Goal: Transaction & Acquisition: Download file/media

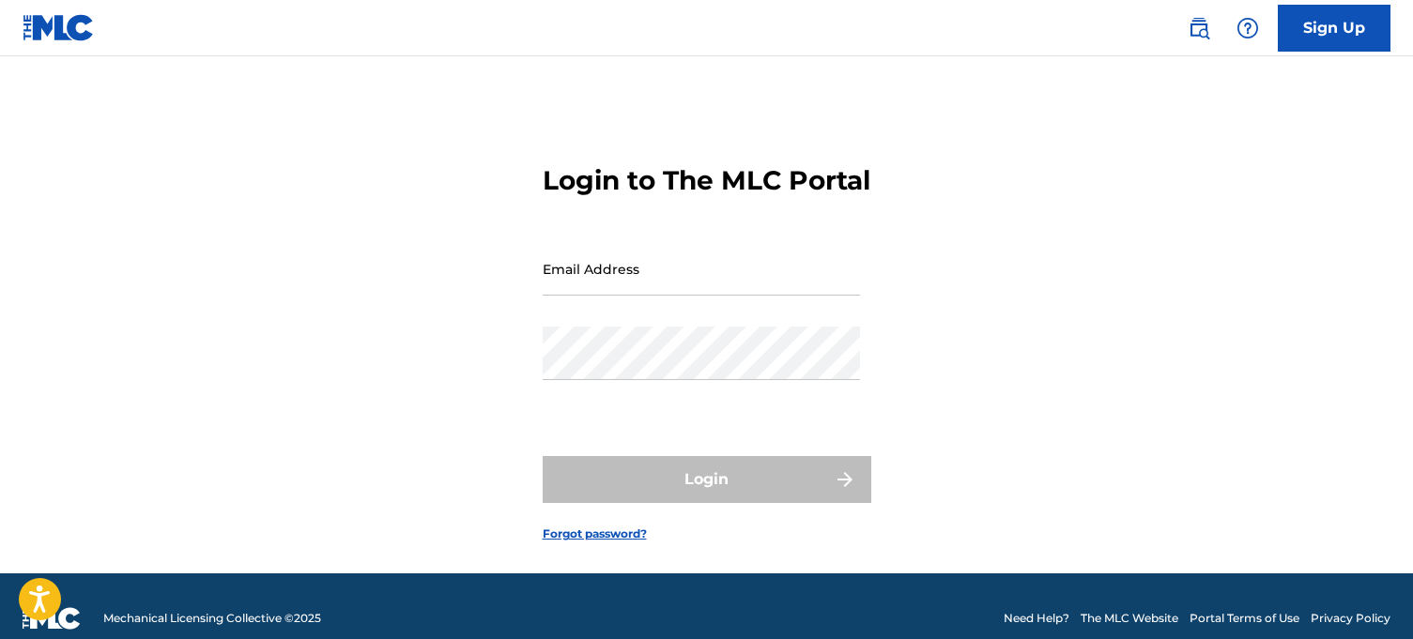
click at [649, 296] on input "Email Address" at bounding box center [701, 269] width 317 height 54
type input "[EMAIL_ADDRESS][DOMAIN_NAME]"
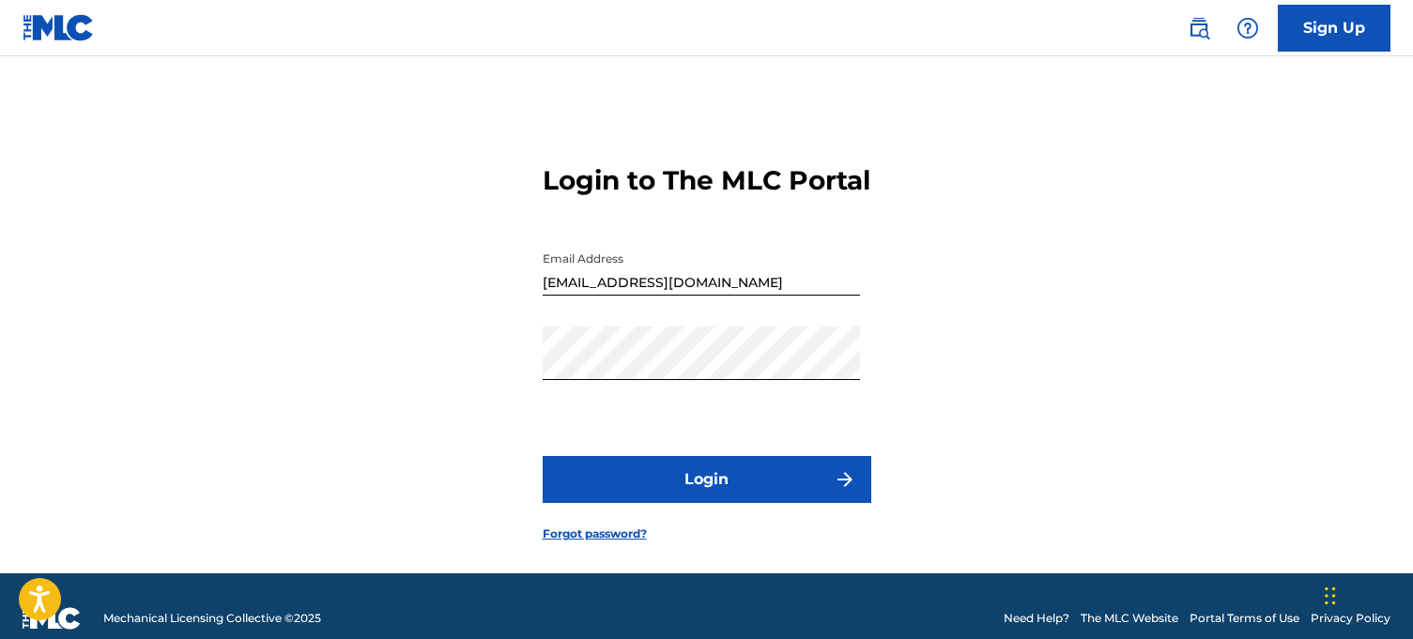
click at [652, 483] on form "Login to The MLC Portal Email Address [EMAIL_ADDRESS][DOMAIN_NAME] Password Log…" at bounding box center [707, 338] width 329 height 470
click at [643, 499] on button "Login" at bounding box center [707, 479] width 329 height 47
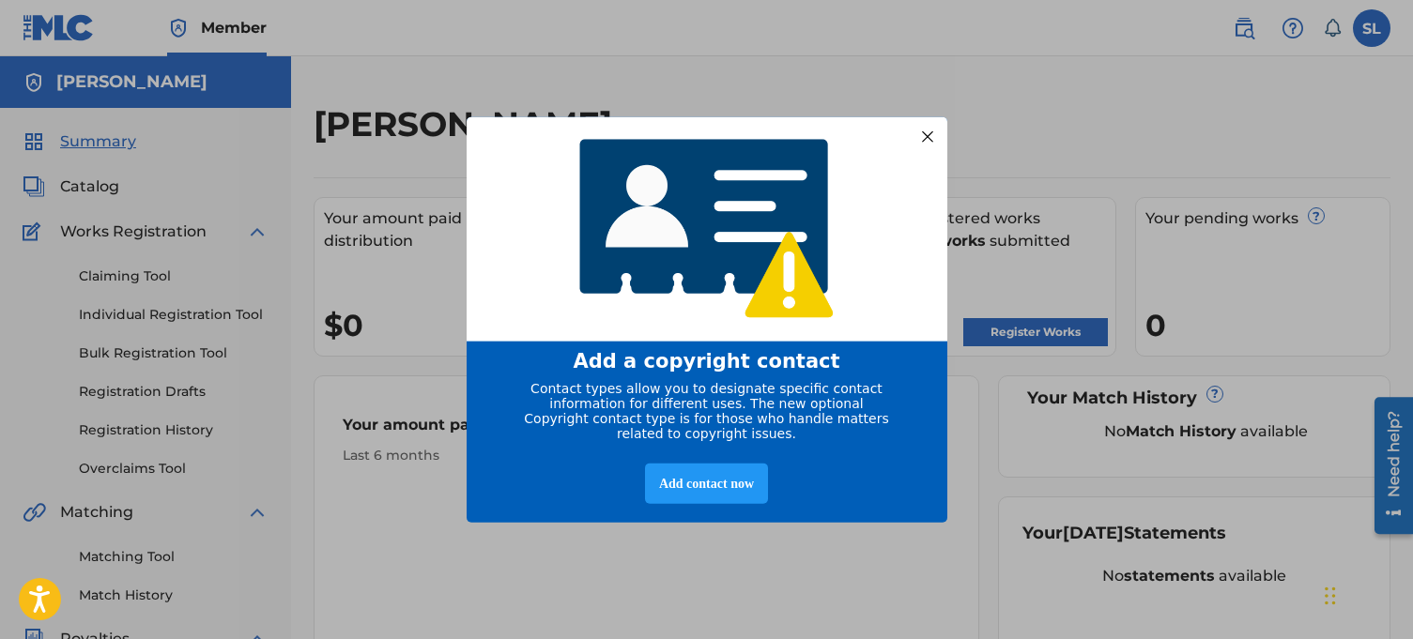
click at [933, 124] on div at bounding box center [927, 136] width 24 height 24
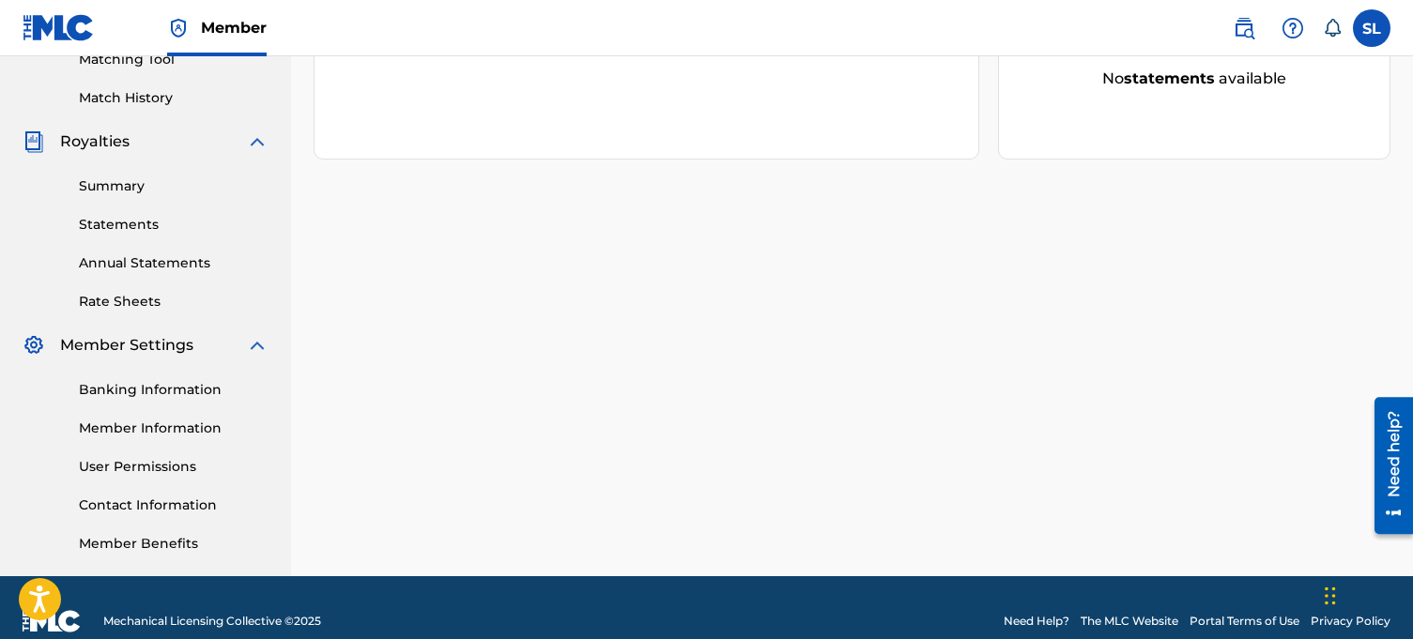
scroll to position [502, 0]
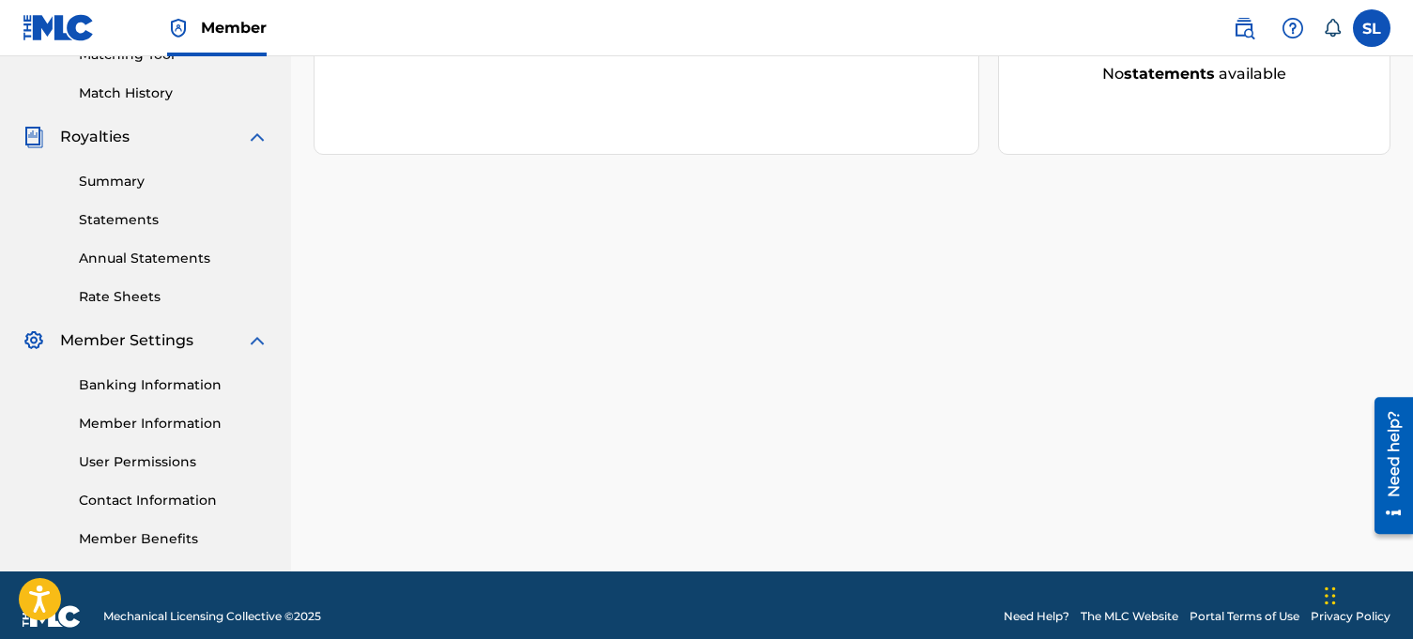
click at [159, 294] on link "Rate Sheets" at bounding box center [174, 297] width 190 height 20
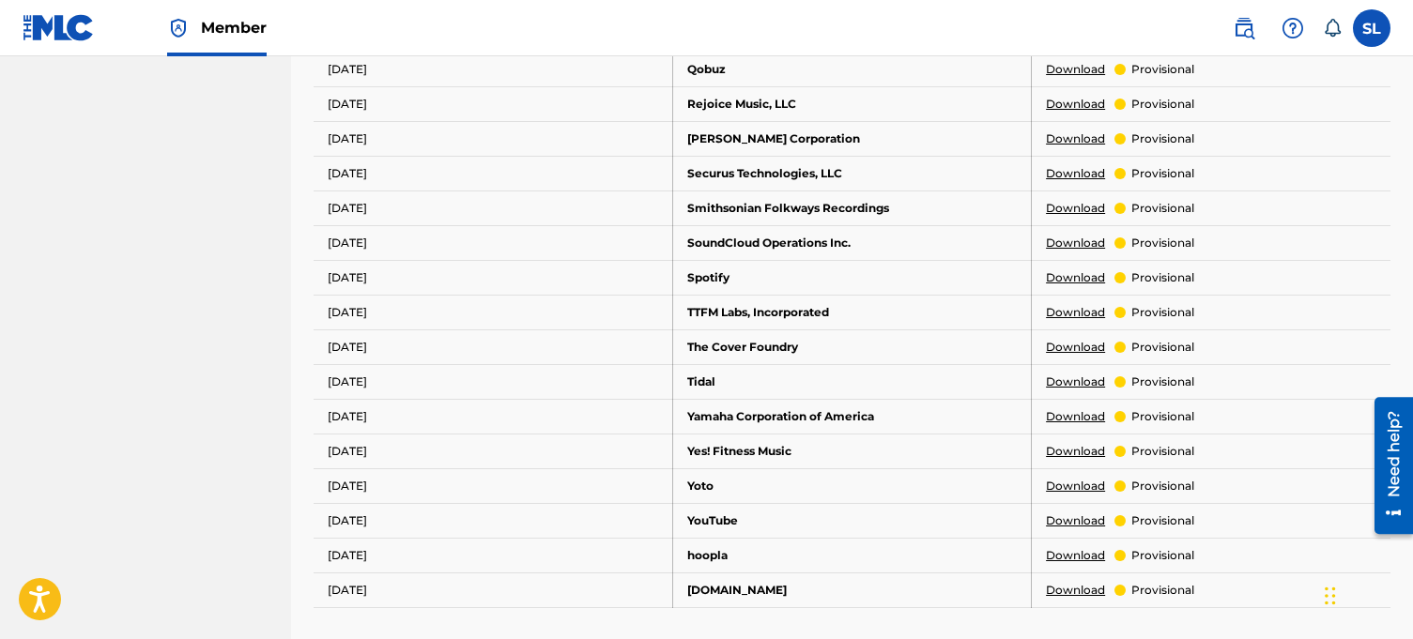
scroll to position [1120, 0]
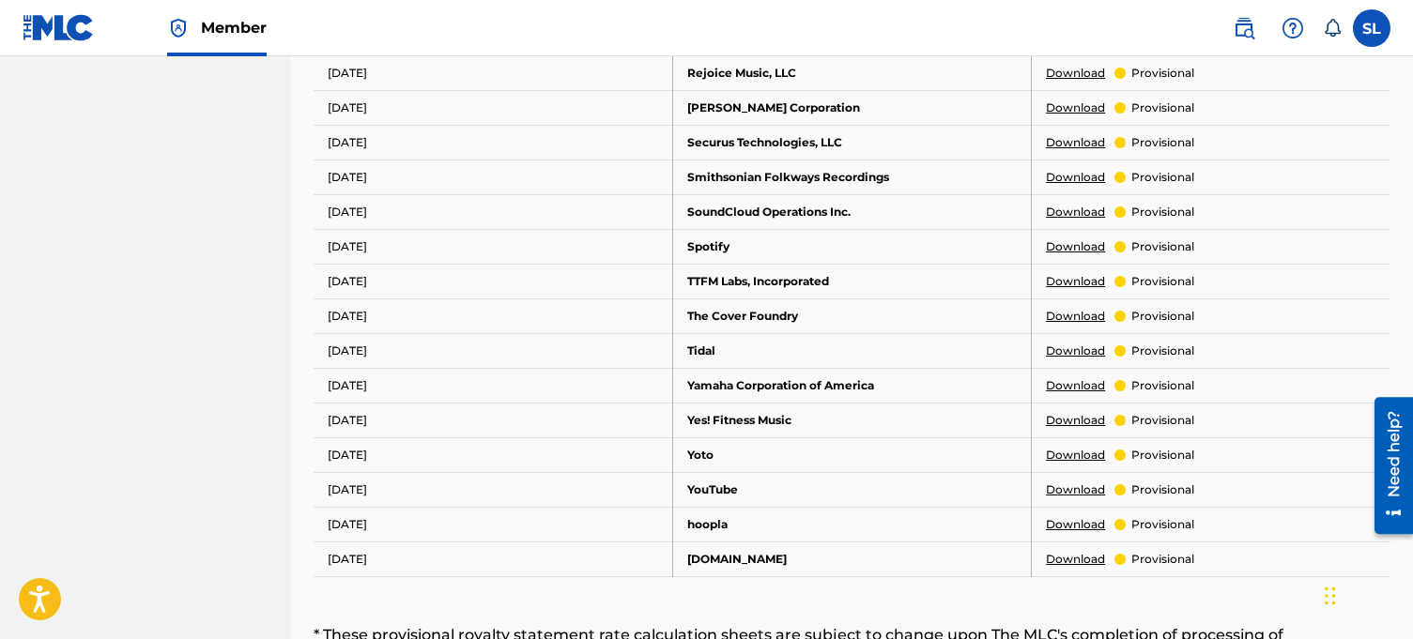
click at [1071, 242] on link "Download" at bounding box center [1075, 247] width 59 height 17
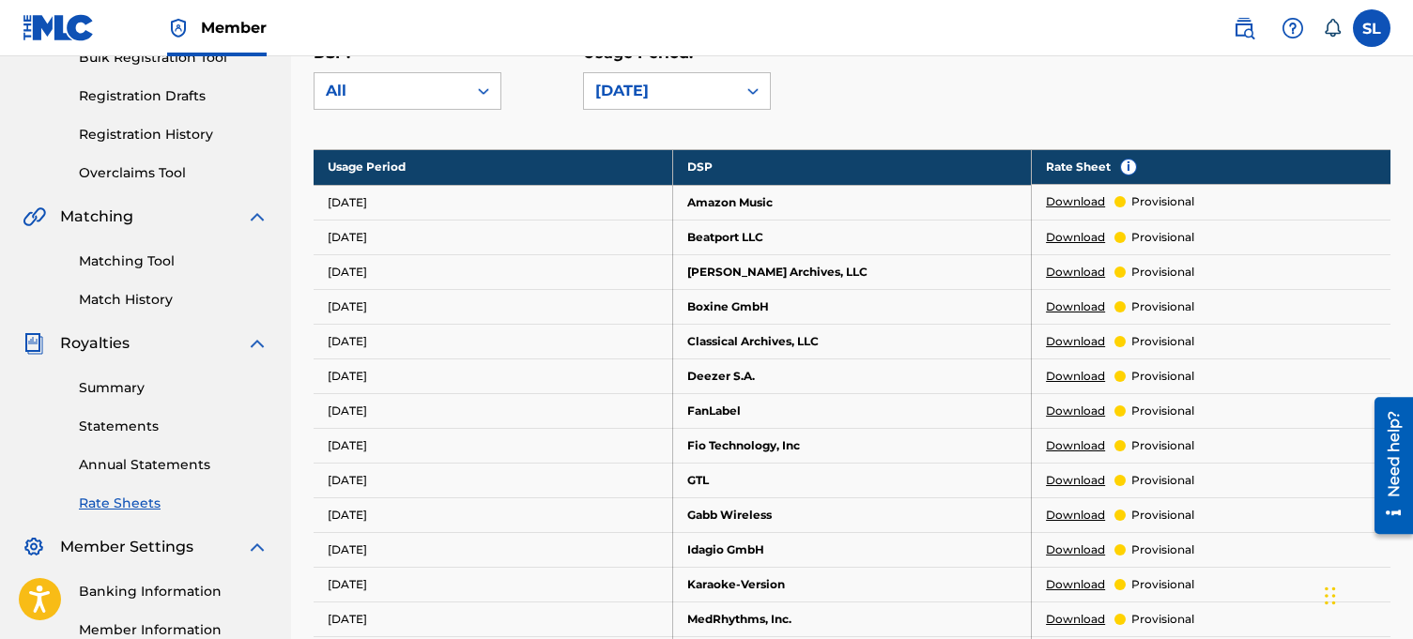
scroll to position [269, 0]
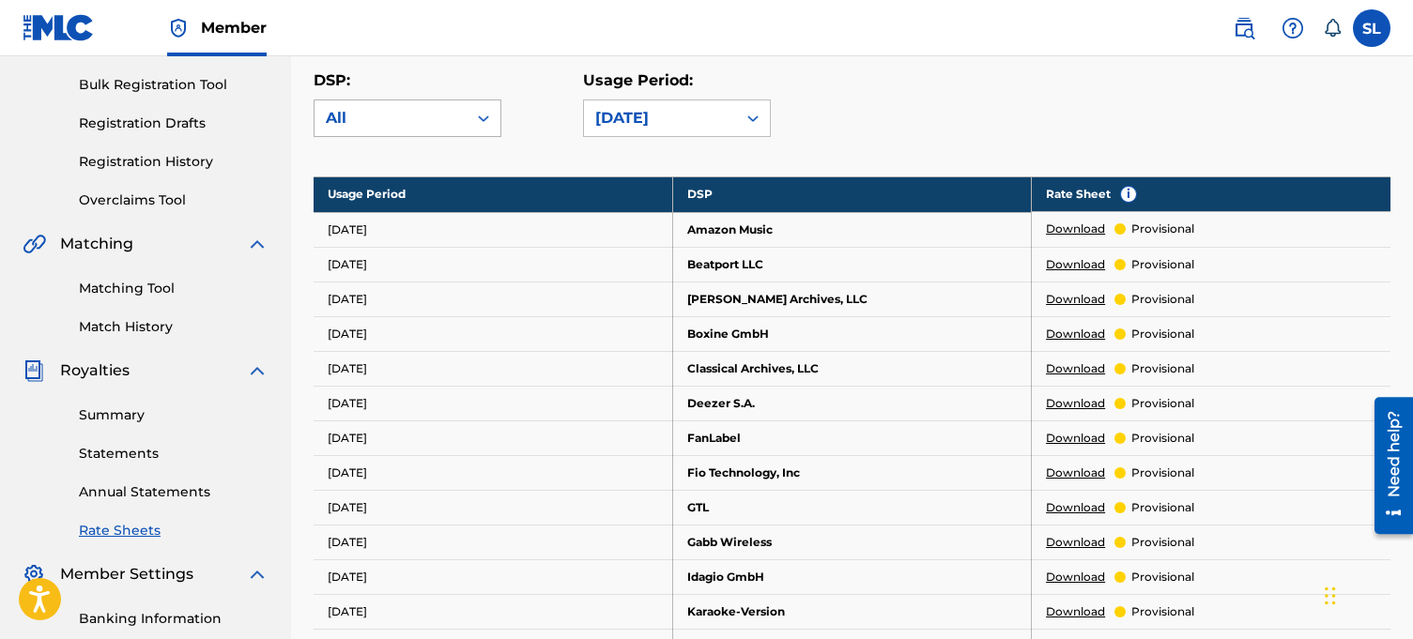
click at [382, 131] on div "All" at bounding box center [391, 118] width 152 height 36
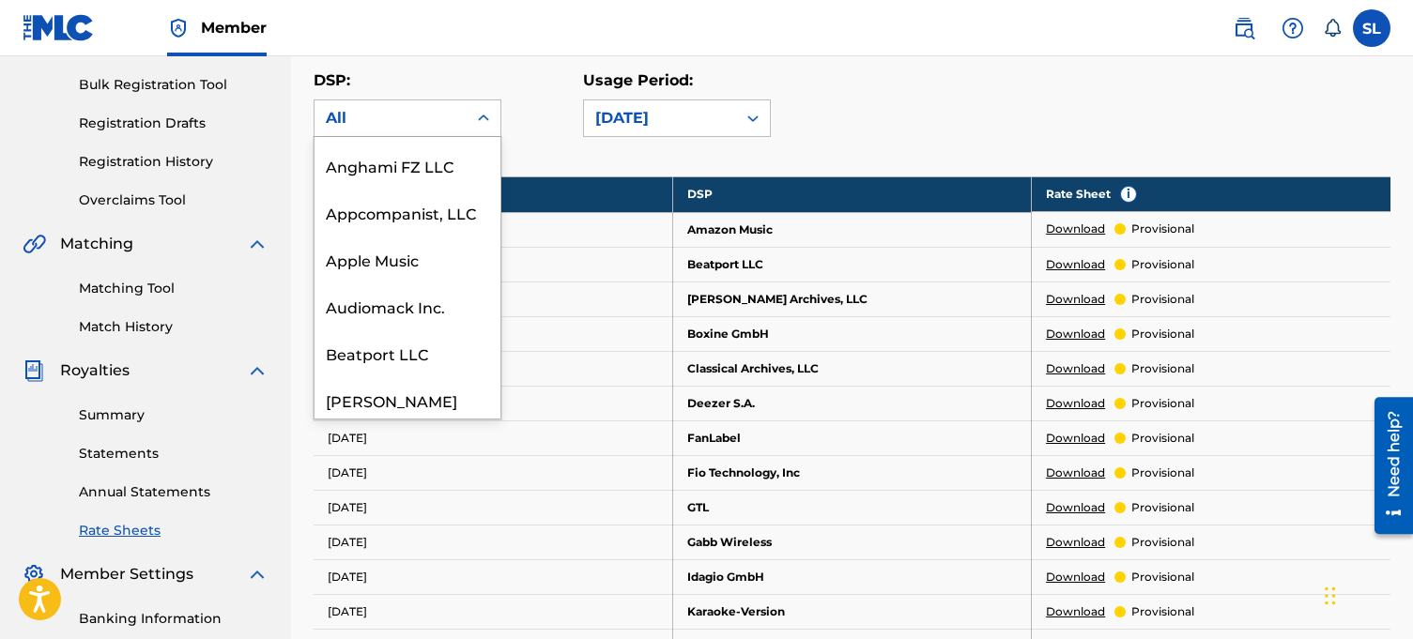
scroll to position [163, 0]
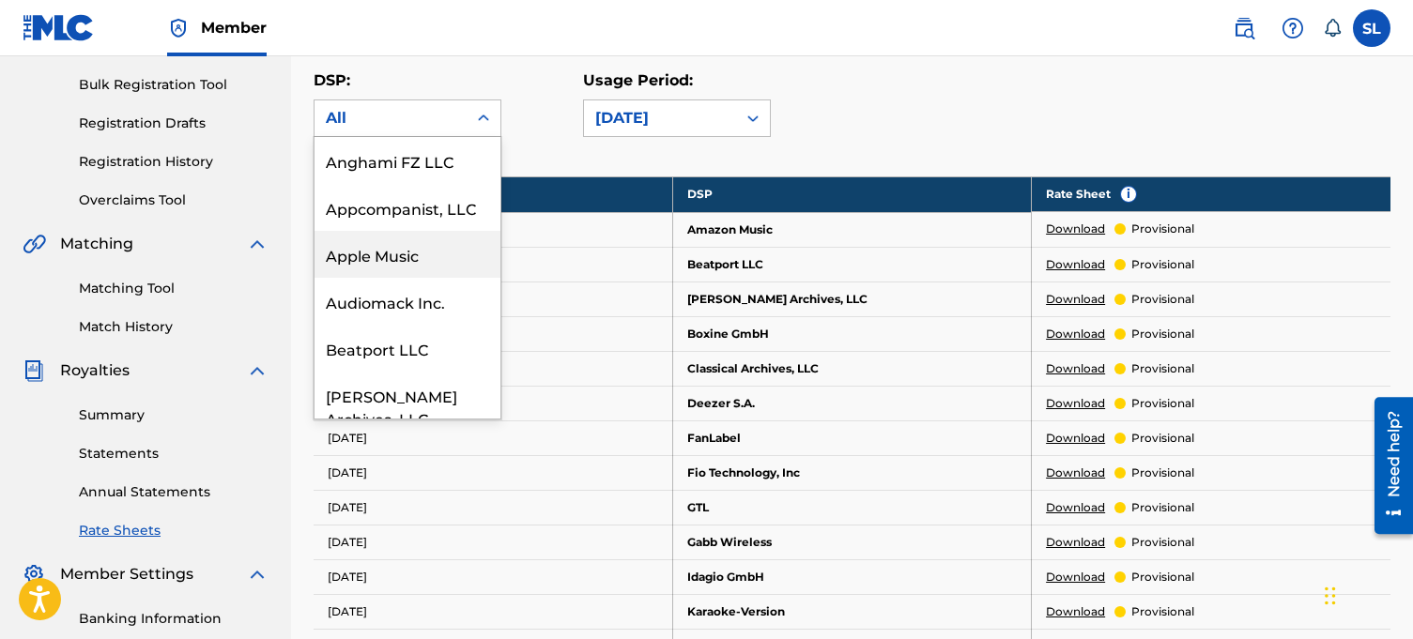
click at [377, 261] on div "Apple Music" at bounding box center [408, 254] width 186 height 47
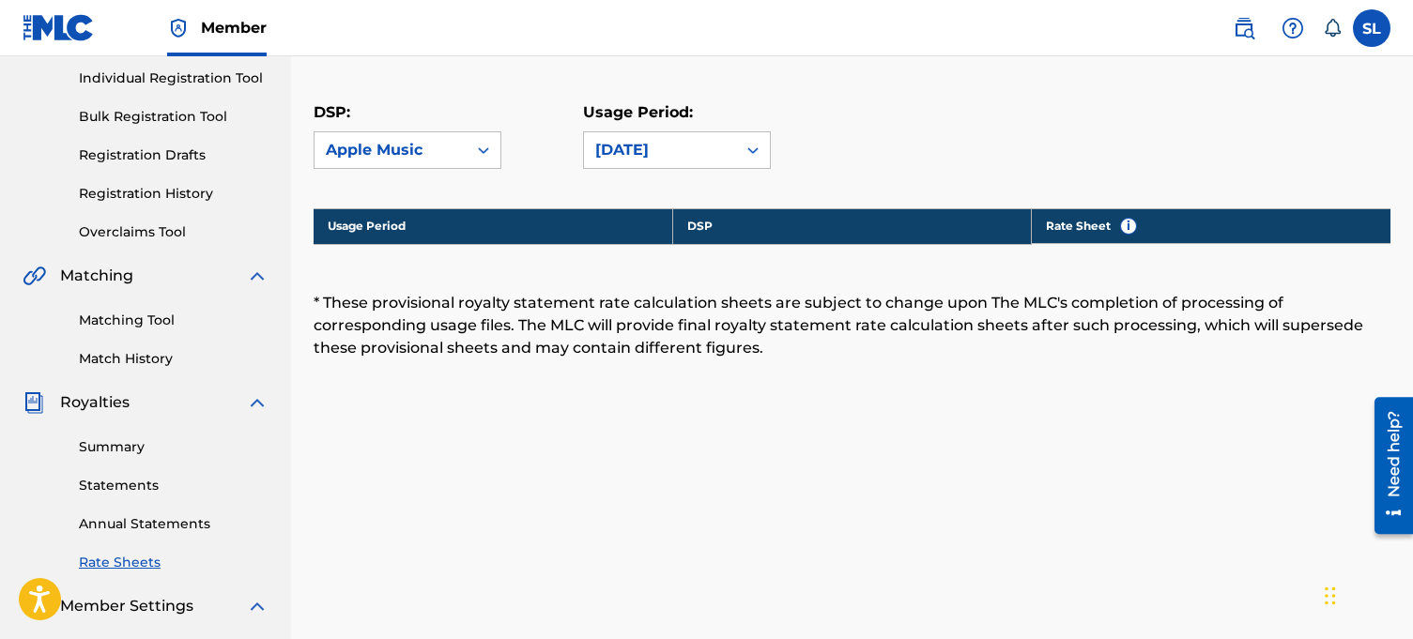
scroll to position [206, 0]
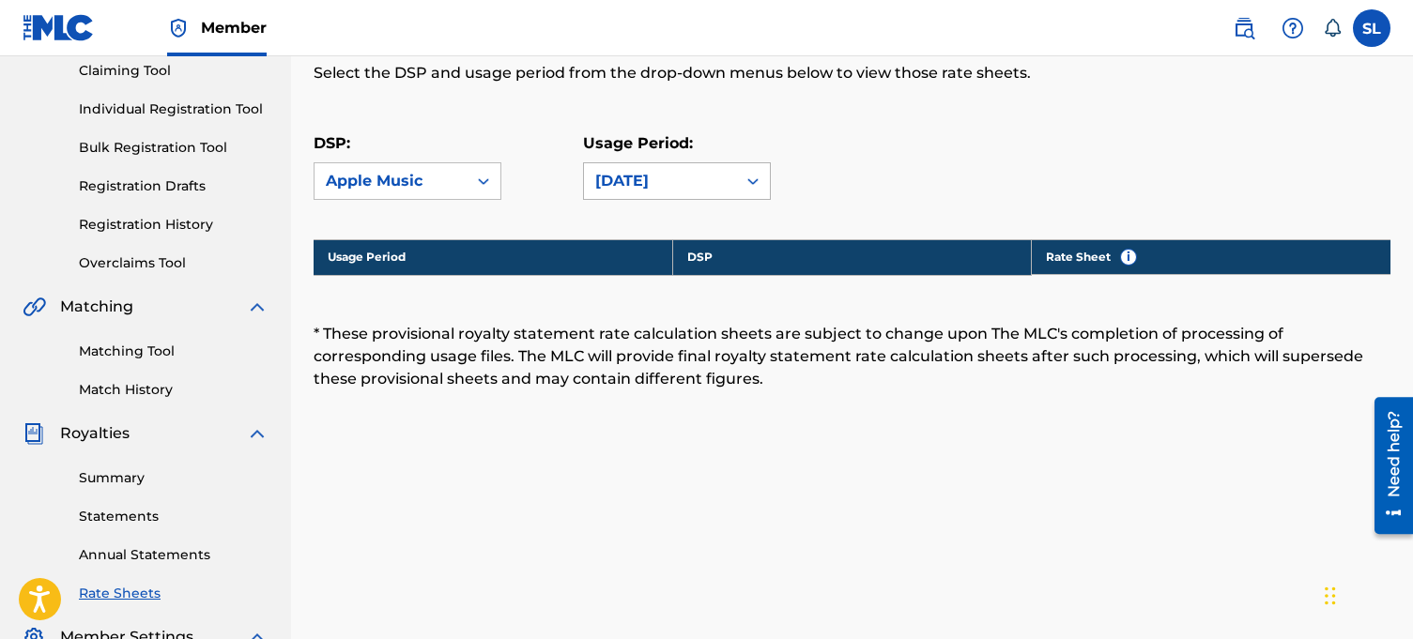
click at [694, 177] on div "[DATE]" at bounding box center [660, 181] width 130 height 23
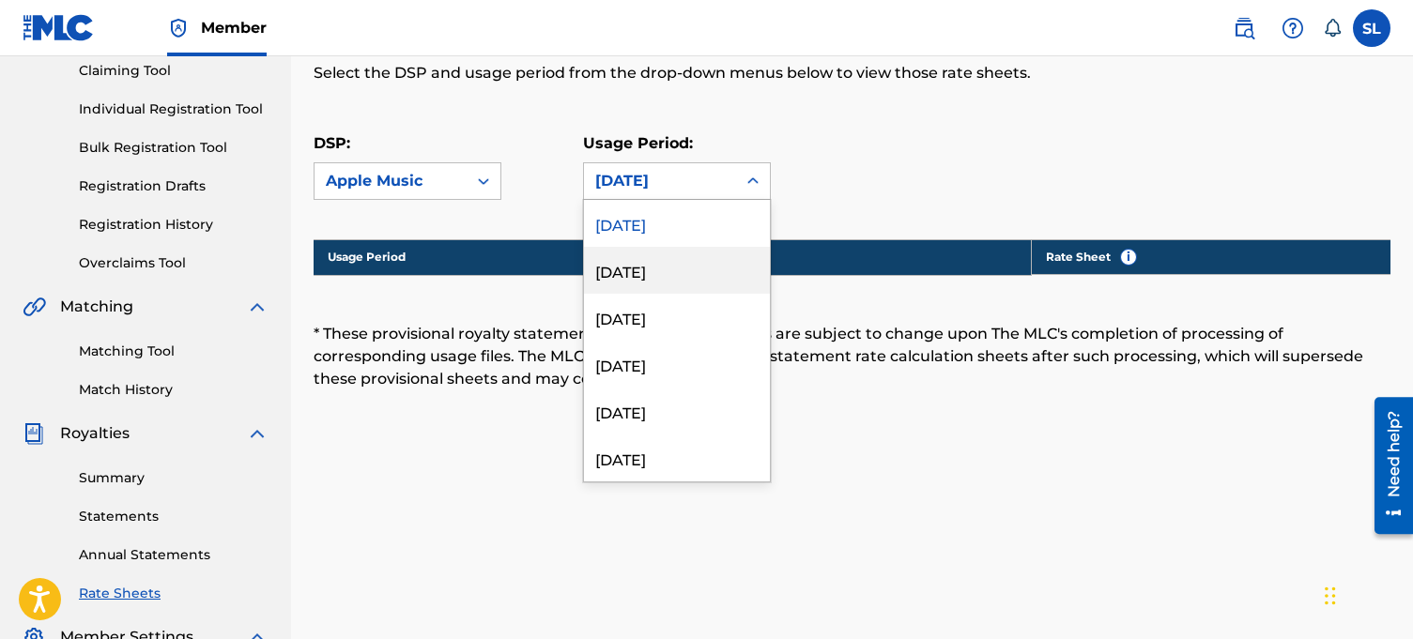
click at [671, 269] on div "[DATE]" at bounding box center [677, 270] width 186 height 47
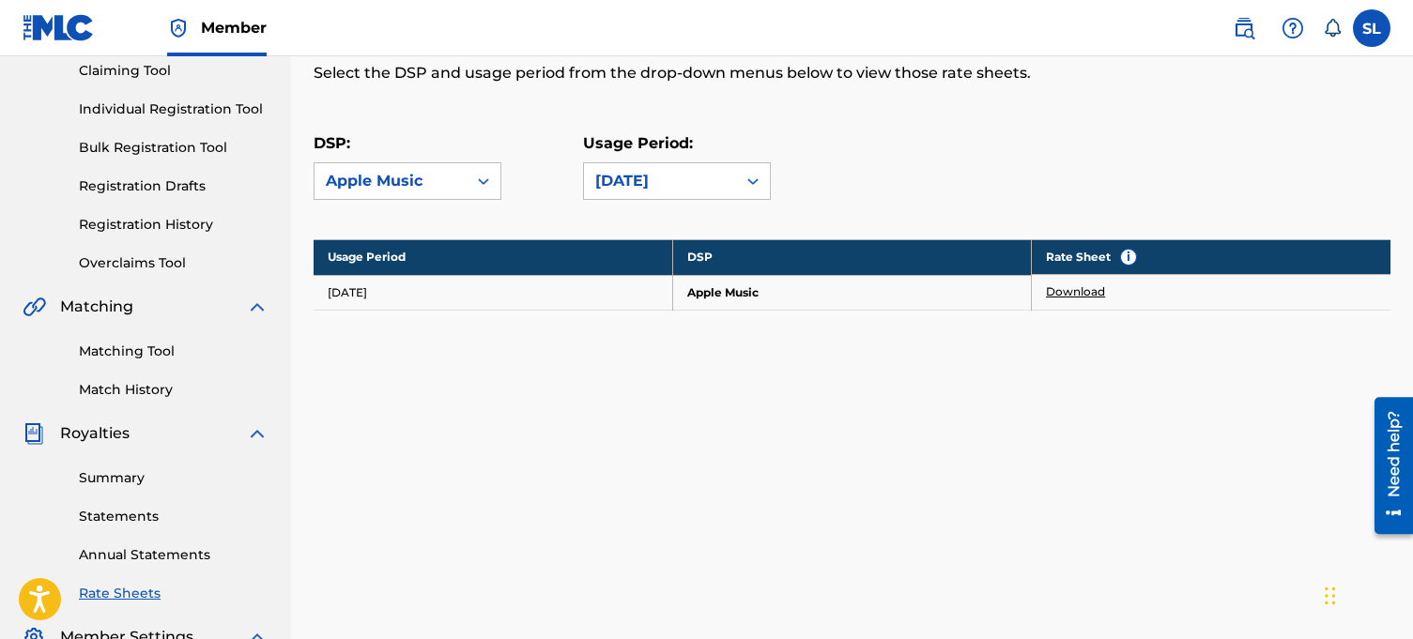
click at [1084, 291] on link "Download" at bounding box center [1075, 292] width 59 height 17
